Goal: Information Seeking & Learning: Learn about a topic

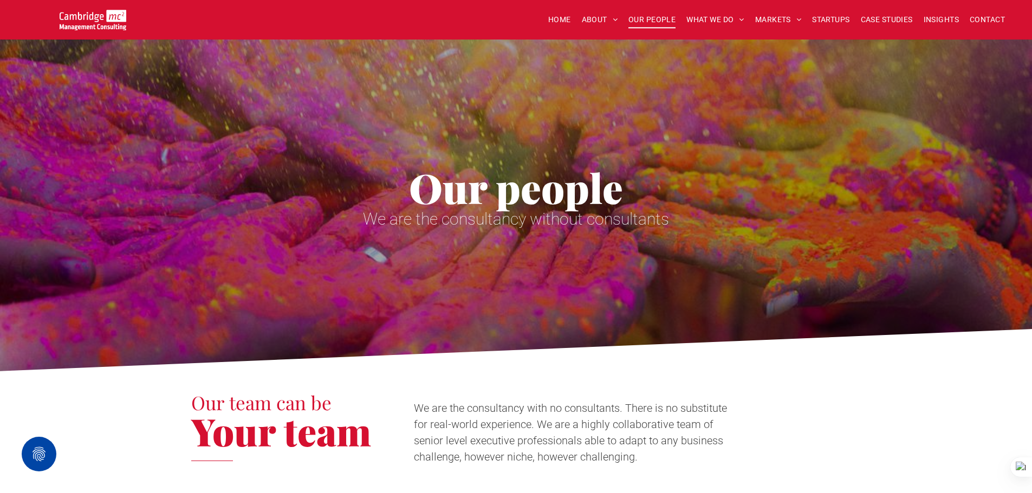
scroll to position [2383, 0]
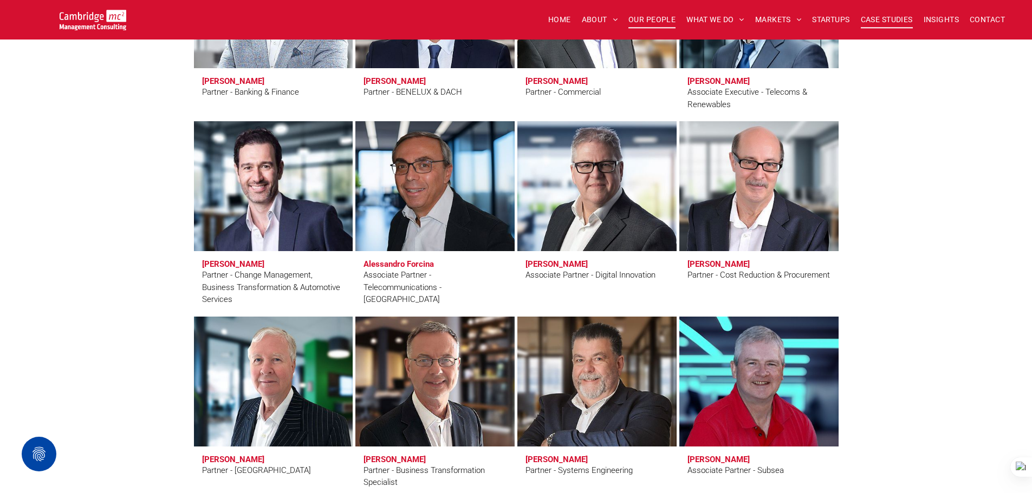
click at [889, 25] on span "CASE STUDIES" at bounding box center [886, 19] width 52 height 17
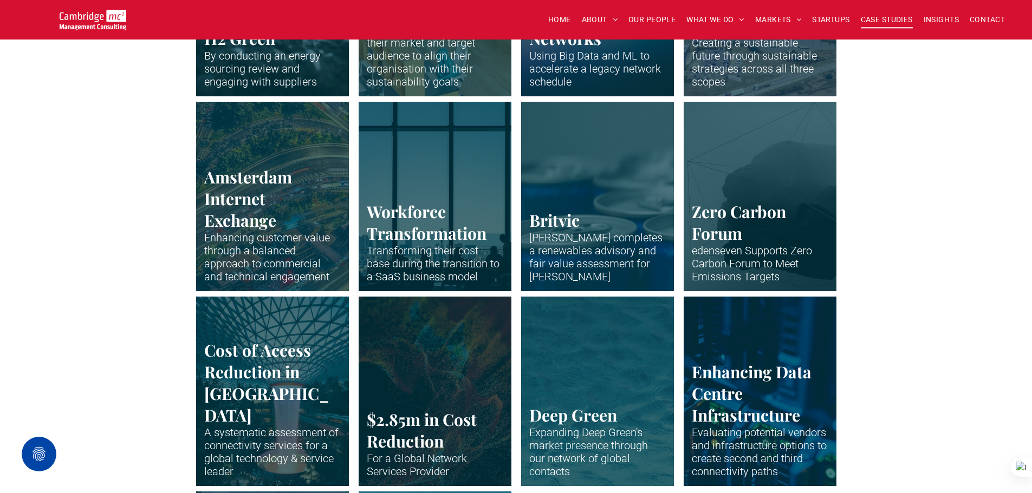
scroll to position [2004, 0]
